Goal: Information Seeking & Learning: Learn about a topic

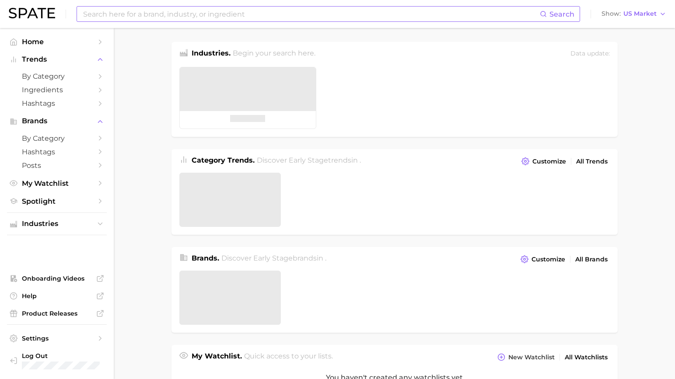
click at [310, 16] on input at bounding box center [311, 14] width 458 height 15
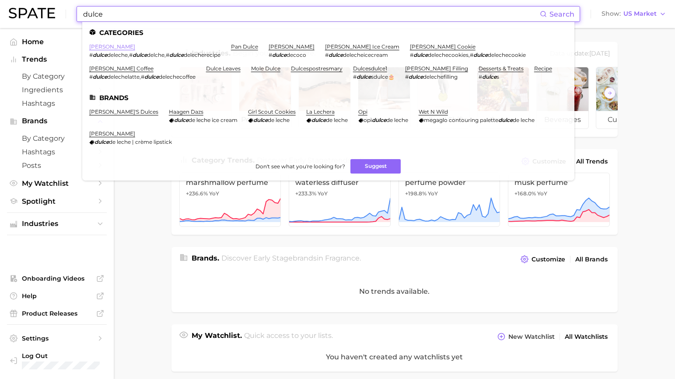
type input "dulce"
click at [113, 45] on link "[PERSON_NAME]" at bounding box center [112, 46] width 46 height 7
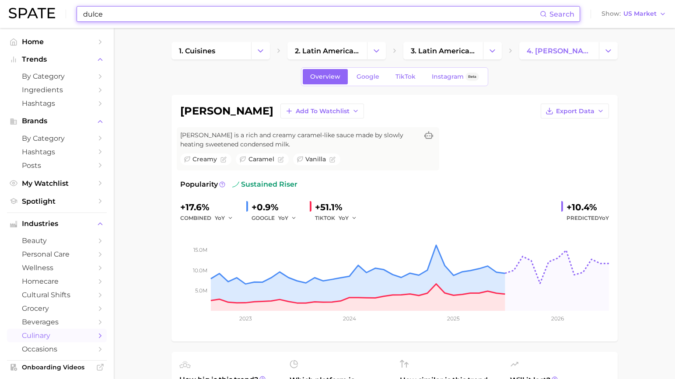
click at [205, 19] on input "dulce" at bounding box center [311, 14] width 458 height 15
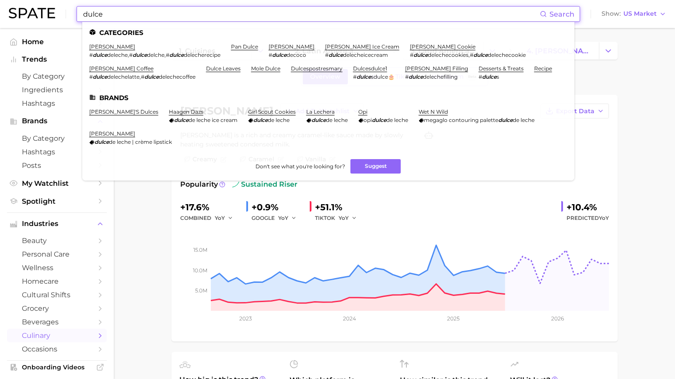
click at [205, 19] on input "dulce" at bounding box center [311, 14] width 458 height 15
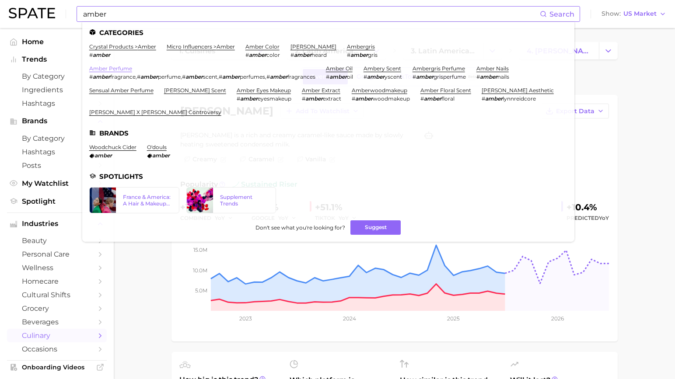
click at [119, 70] on link "amber perfume" at bounding box center [110, 68] width 43 height 7
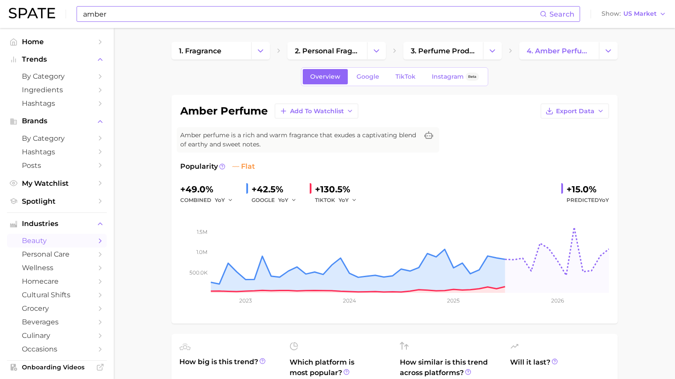
click at [219, 16] on input "amber" at bounding box center [311, 14] width 458 height 15
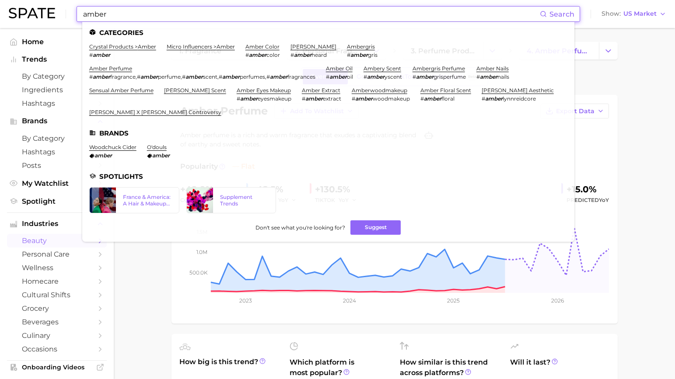
click at [219, 16] on input "amber" at bounding box center [311, 14] width 458 height 15
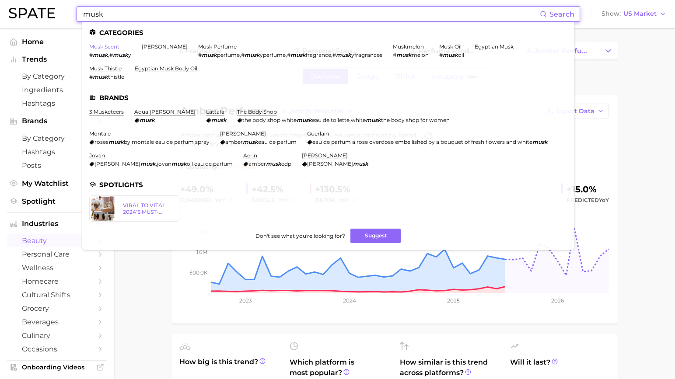
type input "musk"
click at [114, 47] on link "musk scent" at bounding box center [104, 46] width 30 height 7
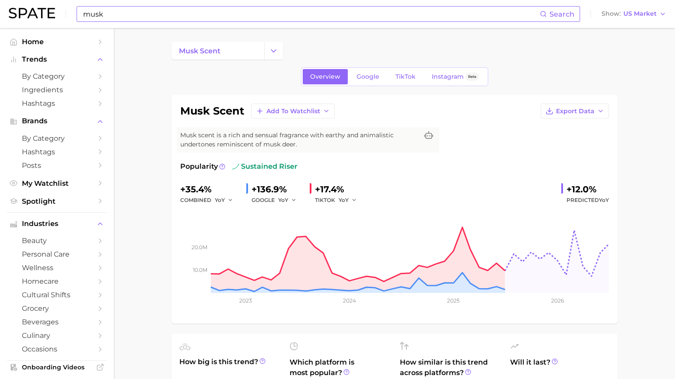
click at [124, 11] on input "musk" at bounding box center [311, 14] width 458 height 15
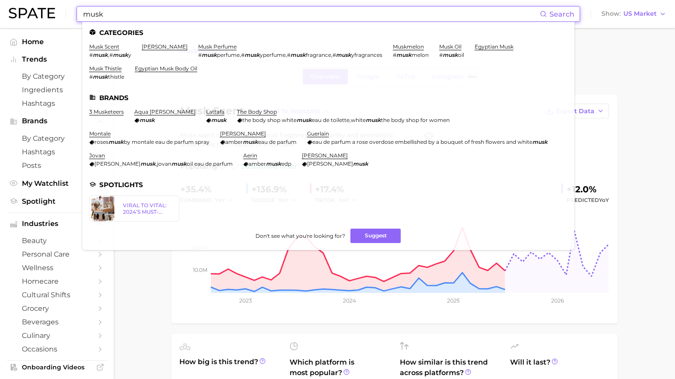
click at [190, 42] on ul "Categories musk scent # musk , # musk y [PERSON_NAME] musk perfume # musk perfu…" at bounding box center [328, 136] width 492 height 228
click at [198, 45] on link "musk perfume" at bounding box center [217, 46] width 38 height 7
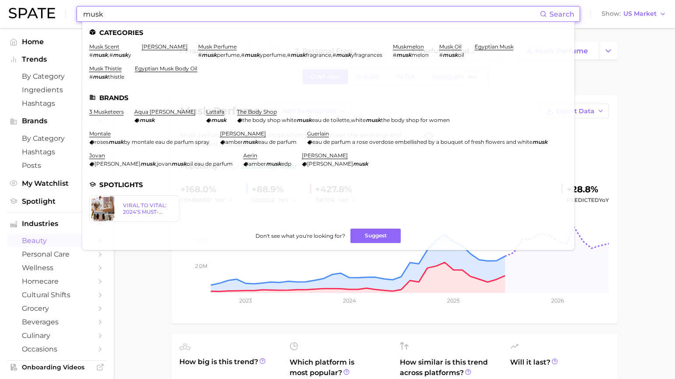
click at [161, 19] on input "musk" at bounding box center [311, 14] width 458 height 15
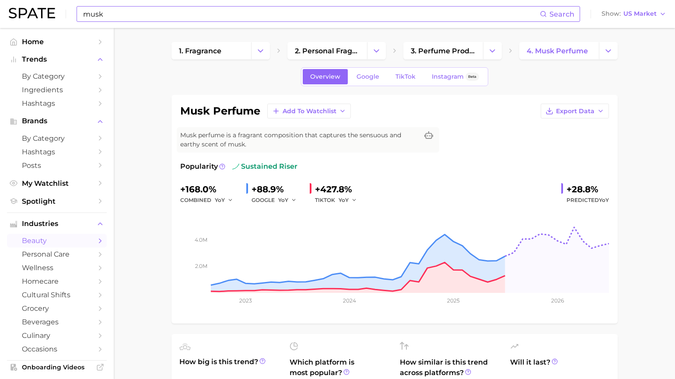
click at [221, 12] on input "musk" at bounding box center [311, 14] width 458 height 15
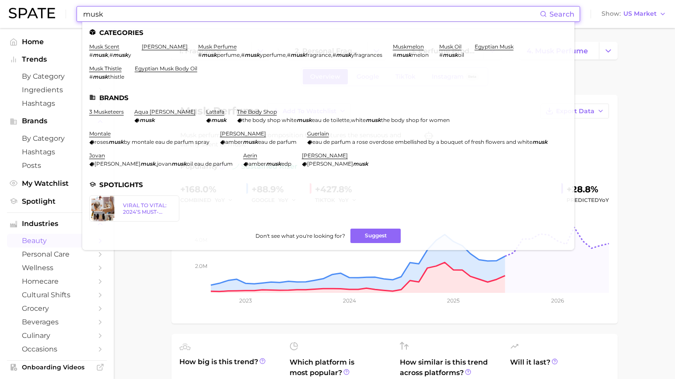
click at [221, 12] on input "musk" at bounding box center [311, 14] width 458 height 15
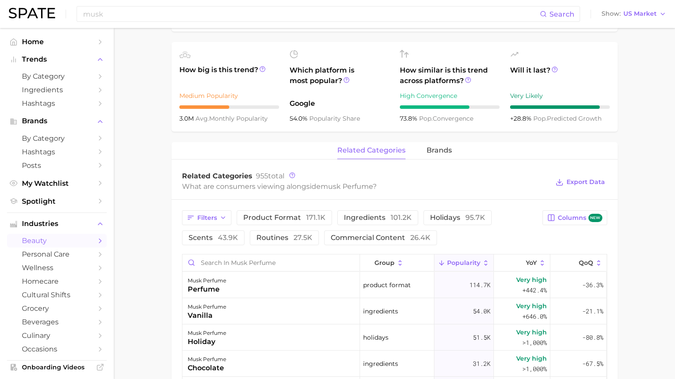
scroll to position [295, 0]
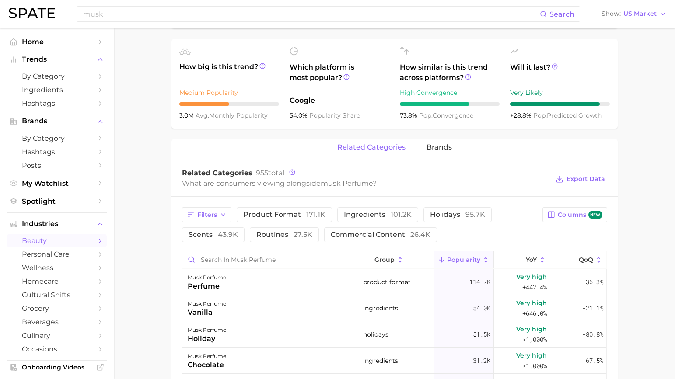
click at [263, 261] on input "Search in musk perfume" at bounding box center [270, 259] width 177 height 17
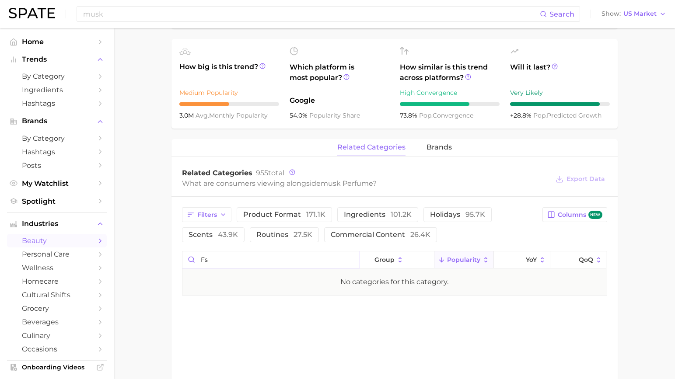
type input "f"
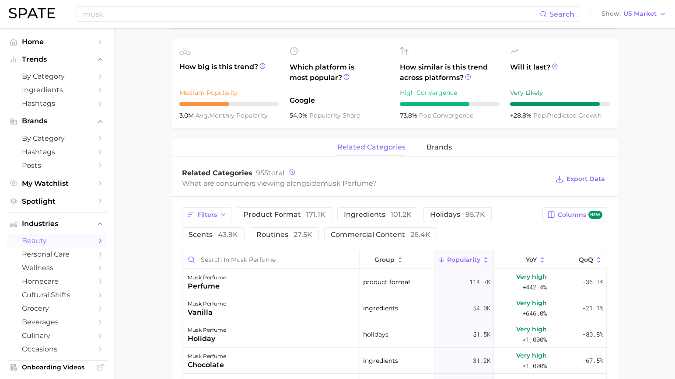
scroll to position [0, 0]
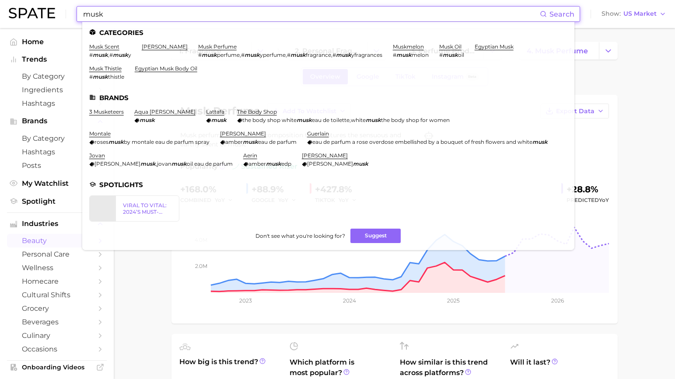
click at [296, 17] on input "musk" at bounding box center [311, 14] width 458 height 15
